Goal: Information Seeking & Learning: Find specific fact

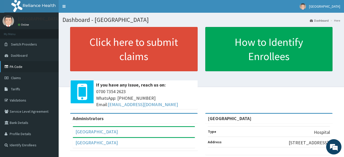
click at [19, 67] on link "PA Code" at bounding box center [29, 66] width 59 height 11
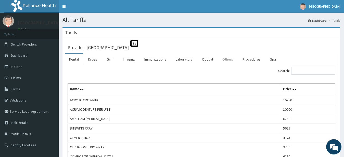
click at [230, 59] on link "Others" at bounding box center [227, 59] width 19 height 11
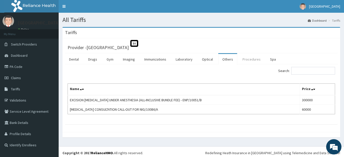
click at [252, 59] on link "Procedures" at bounding box center [251, 59] width 26 height 11
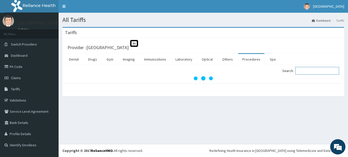
click at [305, 71] on input "Search:" at bounding box center [317, 71] width 44 height 8
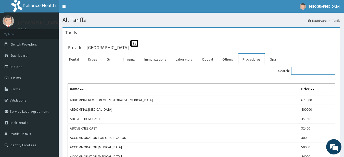
click at [309, 74] on input "Search:" at bounding box center [313, 71] width 44 height 8
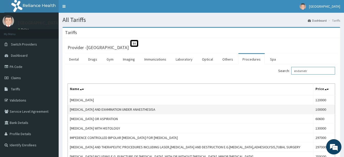
scroll to position [26, 0]
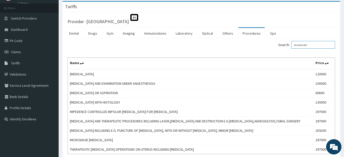
type input "endometr"
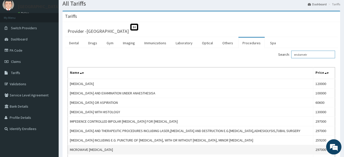
scroll to position [0, 0]
